Goal: Complete application form

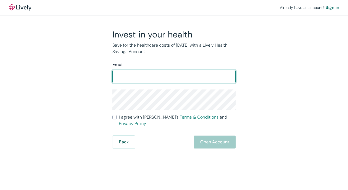
click at [155, 78] on input "Email" at bounding box center [173, 76] width 123 height 11
type input "[EMAIL_ADDRESS][DOMAIN_NAME]"
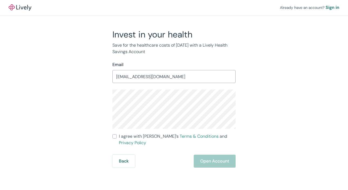
click at [116, 137] on input "I agree with Lively’s Terms & Conditions and Privacy Policy" at bounding box center [114, 137] width 4 height 4
checkbox input "true"
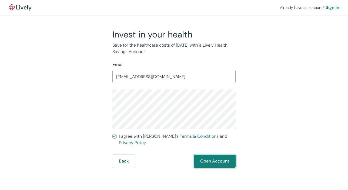
click at [210, 155] on button "Open Account" at bounding box center [215, 161] width 42 height 13
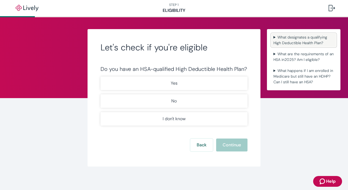
click at [273, 38] on summary "What designates a qualifying High Deductible Health Plan?" at bounding box center [303, 40] width 65 height 14
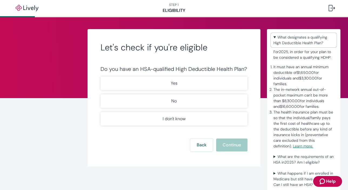
scroll to position [3, 0]
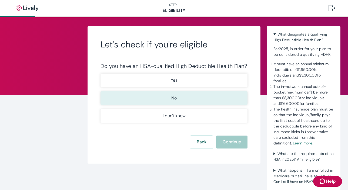
click at [214, 99] on button "No" at bounding box center [173, 99] width 147 height 14
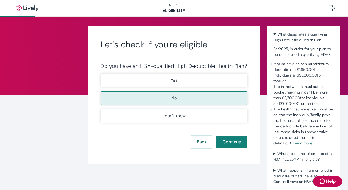
click at [228, 151] on div "Let's check if you're eligible Do you have an HSA-qualified High Deductible Hea…" at bounding box center [174, 95] width 173 height 138
click at [228, 148] on button "Continue" at bounding box center [231, 142] width 31 height 13
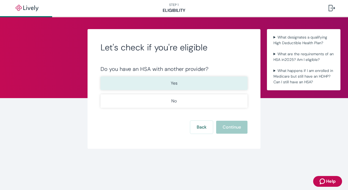
click at [166, 85] on button "Yes" at bounding box center [173, 84] width 147 height 14
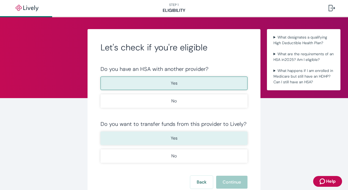
click at [172, 140] on p "Yes" at bounding box center [174, 138] width 7 height 6
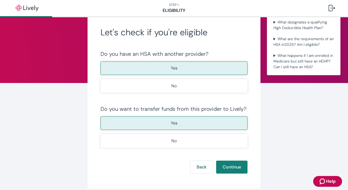
scroll to position [31, 0]
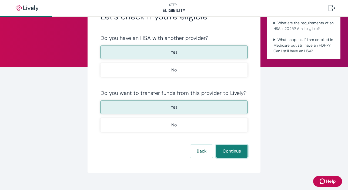
click at [231, 151] on button "Continue" at bounding box center [231, 151] width 31 height 13
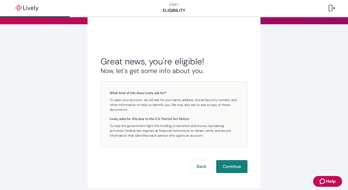
scroll to position [74, 0]
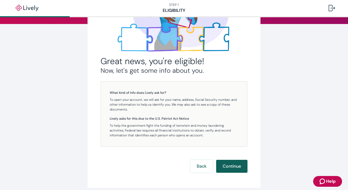
click at [232, 163] on button "Continue" at bounding box center [231, 166] width 31 height 13
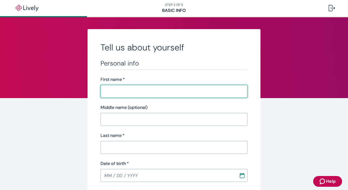
click at [158, 94] on input "First name   *" at bounding box center [173, 91] width 147 height 11
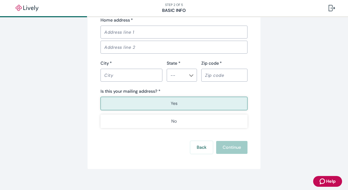
scroll to position [369, 0]
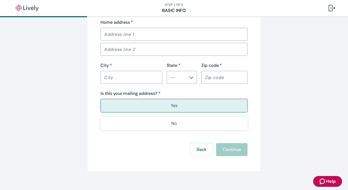
click at [332, 181] on span "Help" at bounding box center [330, 182] width 9 height 6
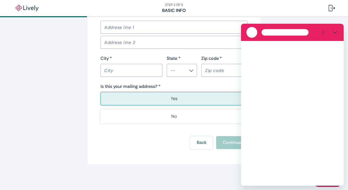
scroll to position [0, 0]
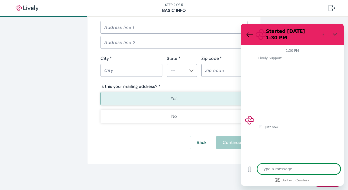
type textarea "x"
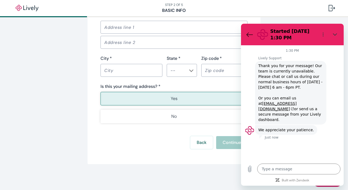
click at [131, 143] on div "Back Continue" at bounding box center [173, 142] width 147 height 13
